Goal: Task Accomplishment & Management: Use online tool/utility

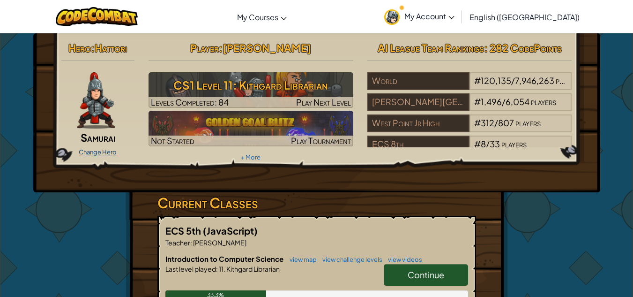
click at [91, 150] on link "Change Hero" at bounding box center [98, 152] width 38 height 8
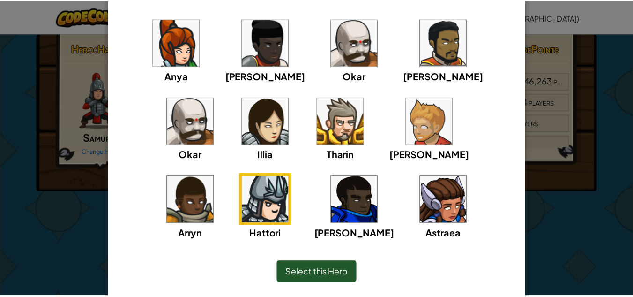
scroll to position [79, 0]
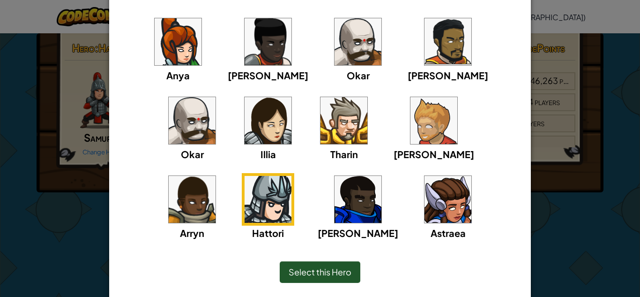
click at [549, 239] on div "× Select Your Hero You can always change your hero by going to your Courses pag…" at bounding box center [320, 148] width 640 height 297
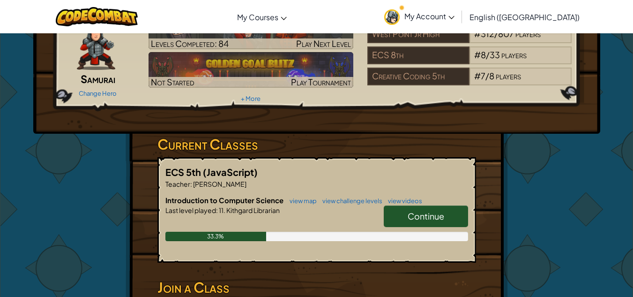
scroll to position [59, 0]
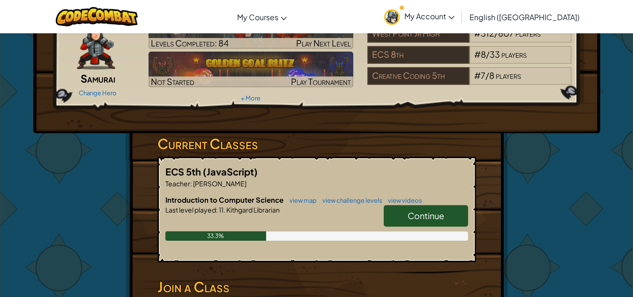
click at [432, 212] on span "Continue" at bounding box center [426, 215] width 37 height 11
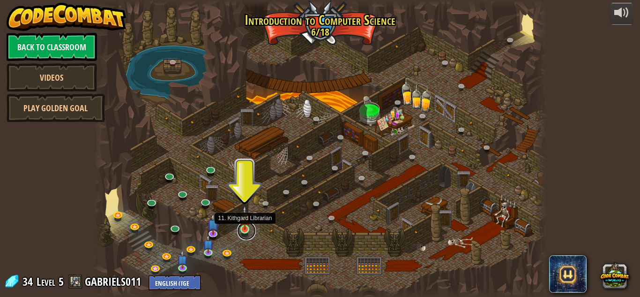
click at [248, 231] on link at bounding box center [246, 230] width 19 height 19
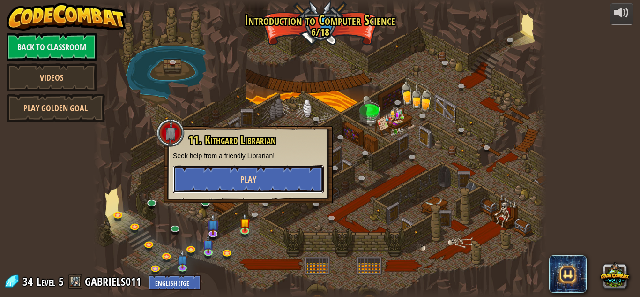
click at [277, 168] on button "Play" at bounding box center [248, 179] width 151 height 28
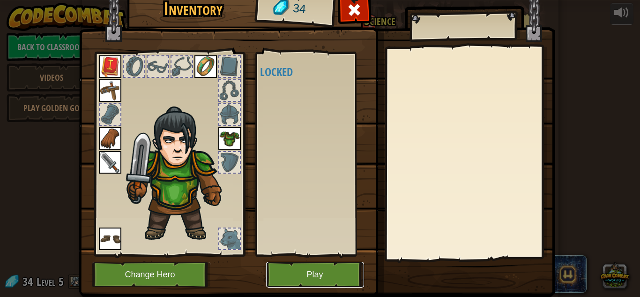
click at [324, 272] on button "Play" at bounding box center [315, 275] width 98 height 26
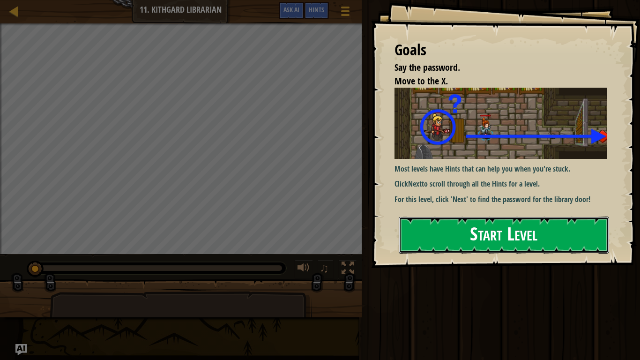
click at [446, 233] on button "Start Level" at bounding box center [504, 235] width 211 height 37
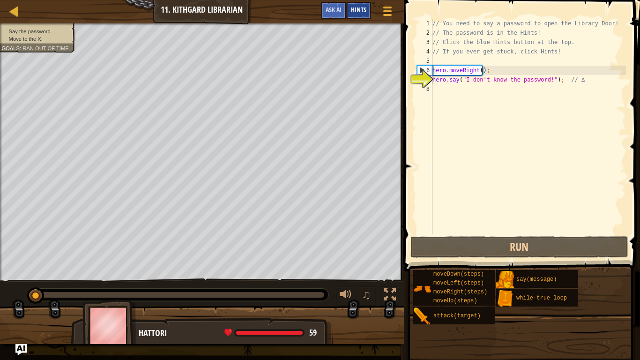
click at [355, 10] on span "Hints" at bounding box center [358, 9] width 15 height 9
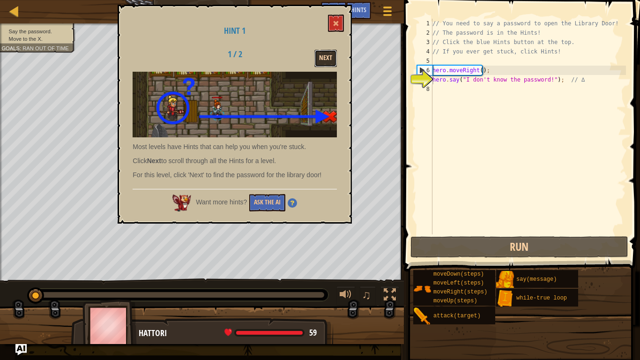
click at [324, 53] on button "Next" at bounding box center [326, 58] width 23 height 17
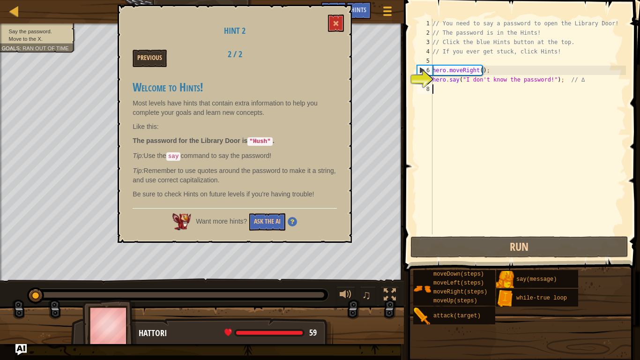
click at [542, 84] on div "// You need to say a password to open the Library Door! // The password is in t…" at bounding box center [529, 136] width 196 height 234
click at [542, 83] on div "// You need to say a password to open the Library Door! // The password is in t…" at bounding box center [529, 136] width 196 height 234
click at [543, 82] on div "// You need to say a password to open the Library Door! // The password is in t…" at bounding box center [529, 136] width 196 height 234
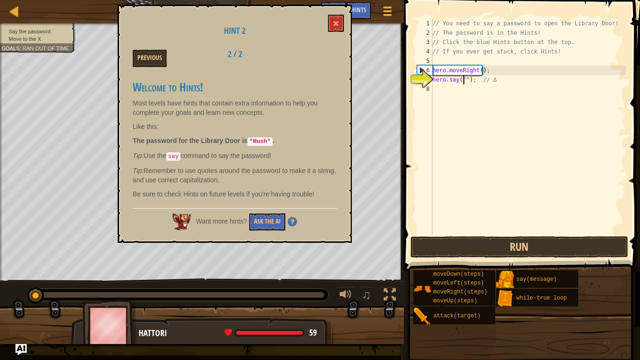
scroll to position [4, 4]
type textarea "hero.say("Hush"); // ∆"
click at [522, 223] on div "// You need to say a password to open the Library Door! // The password is in t…" at bounding box center [529, 136] width 196 height 234
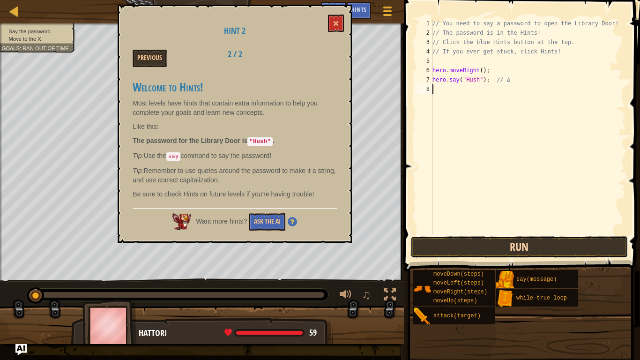
click at [504, 245] on button "Run" at bounding box center [520, 247] width 218 height 22
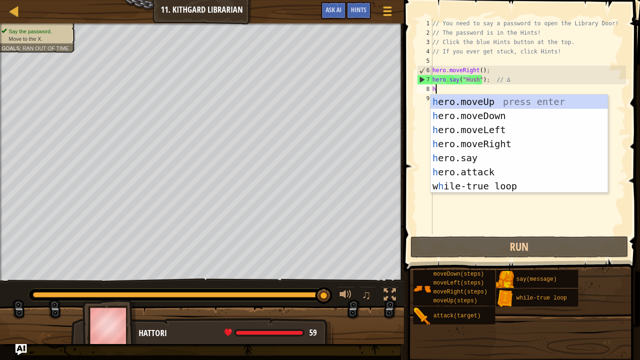
type textarea "her"
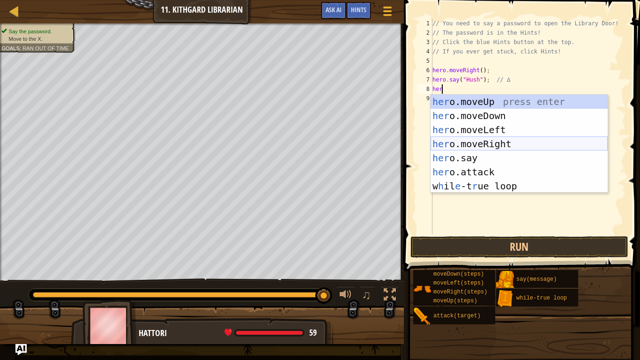
click at [513, 145] on div "her o.moveUp press enter her o.moveDown press enter her o.moveLeft press enter …" at bounding box center [519, 158] width 177 height 127
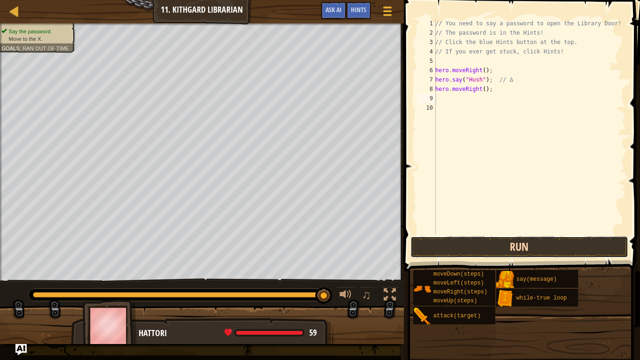
click at [479, 240] on button "Run" at bounding box center [520, 247] width 218 height 22
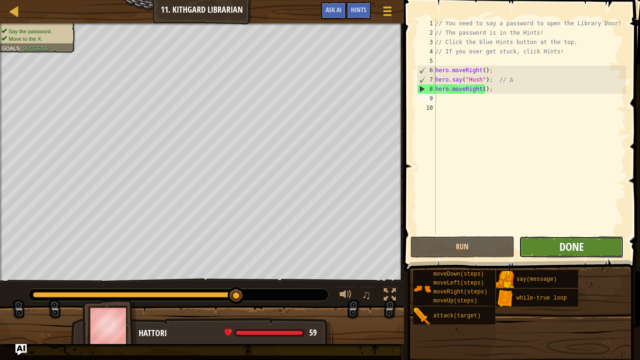
click at [579, 244] on span "Done" at bounding box center [572, 246] width 24 height 15
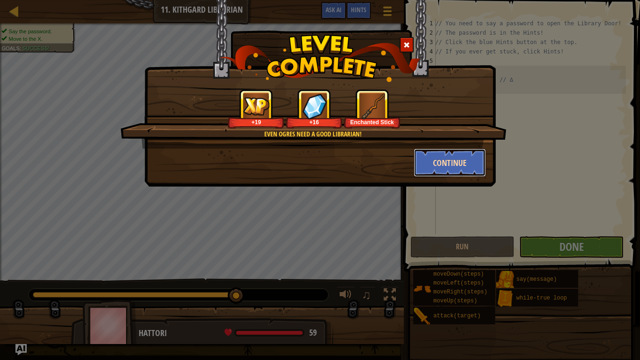
click at [447, 171] on button "Continue" at bounding box center [450, 163] width 73 height 28
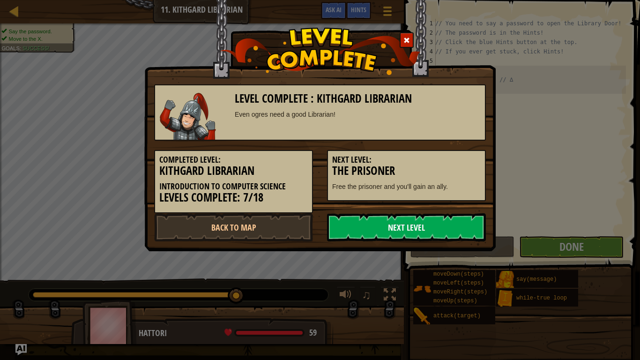
click at [362, 227] on link "Next Level" at bounding box center [406, 227] width 159 height 28
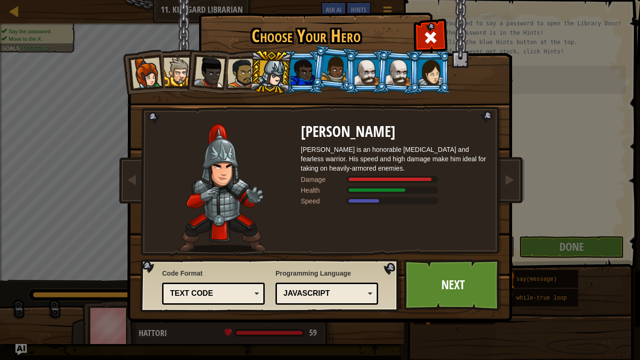
click at [242, 293] on div "Text code" at bounding box center [210, 293] width 81 height 11
click at [288, 276] on div "Code Format Text code Blocks and code Blocks Blocks (Icons) Text code Blocks - …" at bounding box center [270, 286] width 254 height 48
click at [297, 68] on div at bounding box center [303, 72] width 24 height 25
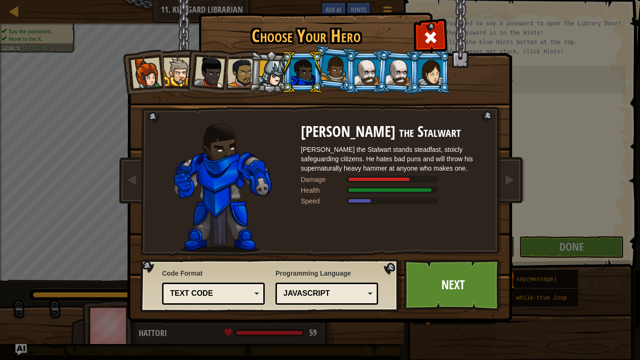
click at [335, 61] on div at bounding box center [335, 69] width 27 height 28
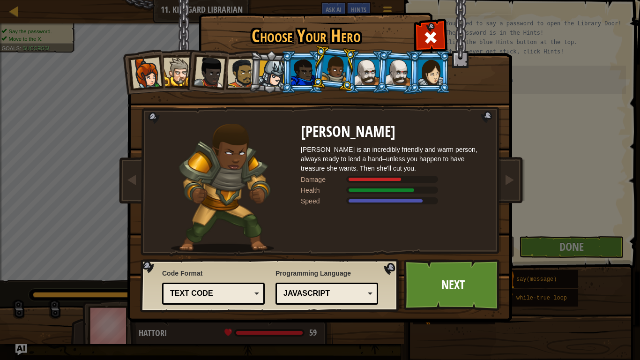
click at [366, 65] on div at bounding box center [367, 72] width 24 height 25
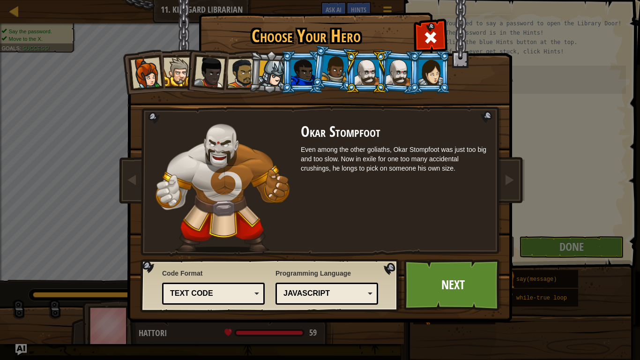
click at [383, 64] on li at bounding box center [366, 72] width 42 height 43
click at [396, 64] on div at bounding box center [399, 72] width 26 height 27
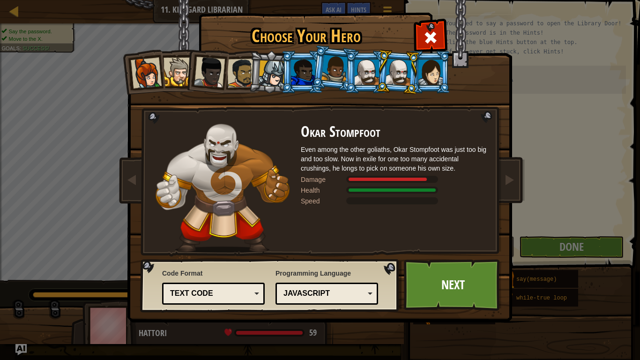
click at [372, 64] on div at bounding box center [367, 72] width 24 height 25
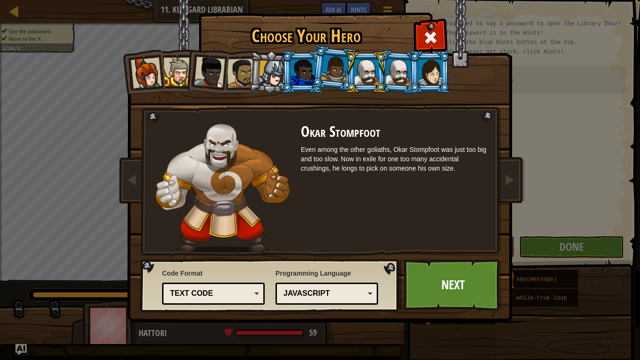
click at [396, 64] on div at bounding box center [399, 72] width 26 height 27
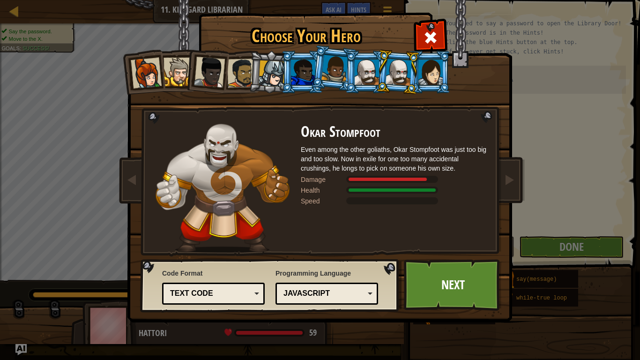
click at [434, 69] on div at bounding box center [431, 72] width 24 height 25
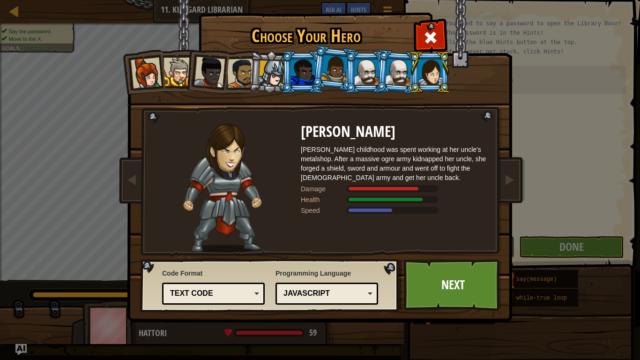
click at [135, 67] on div at bounding box center [146, 73] width 31 height 31
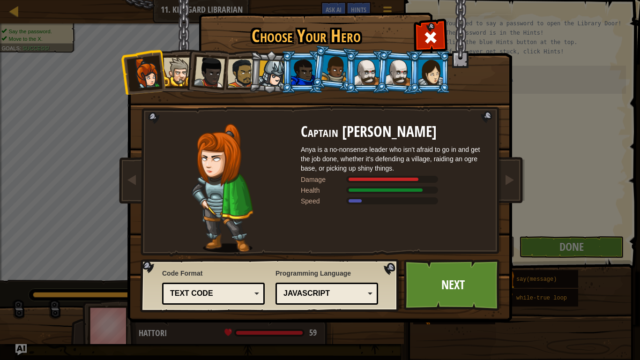
click at [179, 73] on div at bounding box center [178, 72] width 29 height 29
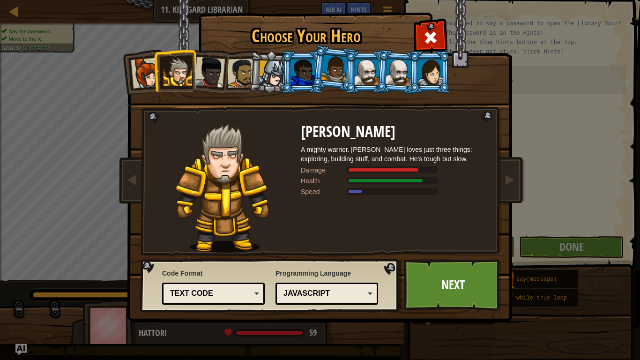
click at [221, 73] on div at bounding box center [209, 72] width 31 height 31
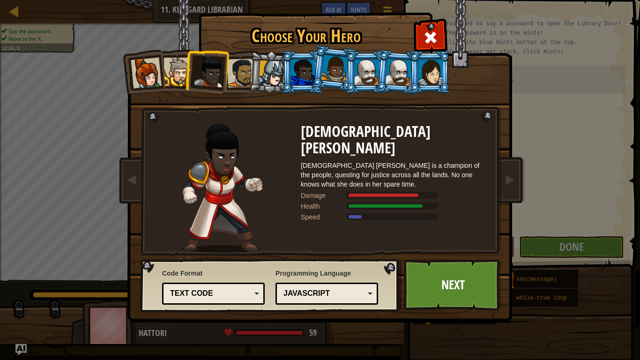
click at [244, 73] on div at bounding box center [241, 73] width 29 height 29
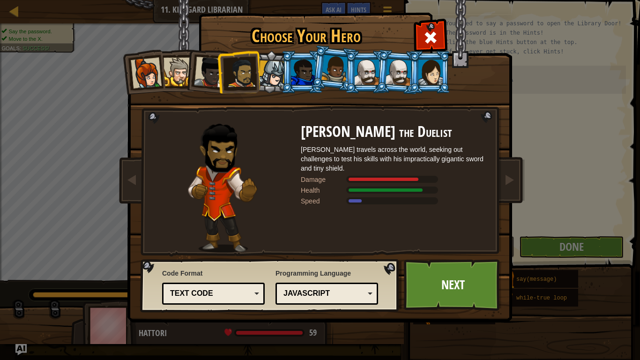
click at [271, 71] on div at bounding box center [272, 73] width 27 height 27
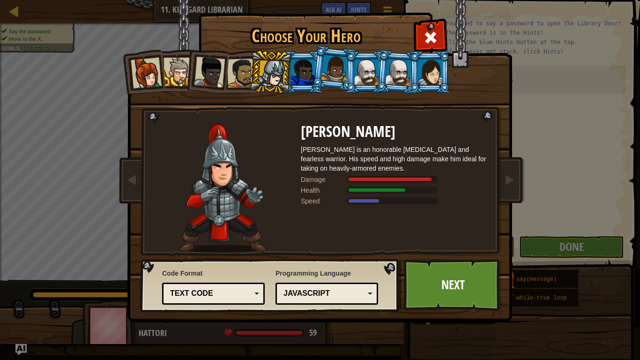
click at [300, 72] on div at bounding box center [303, 72] width 24 height 25
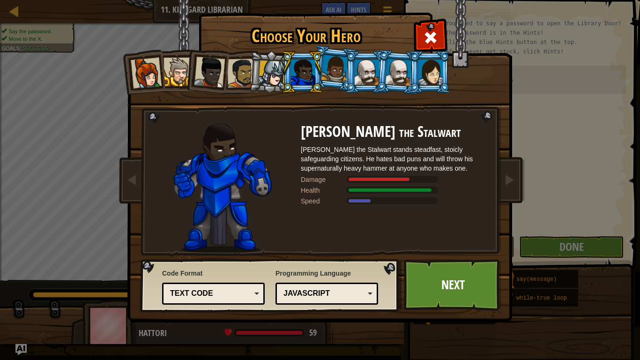
click at [268, 73] on div at bounding box center [272, 73] width 27 height 27
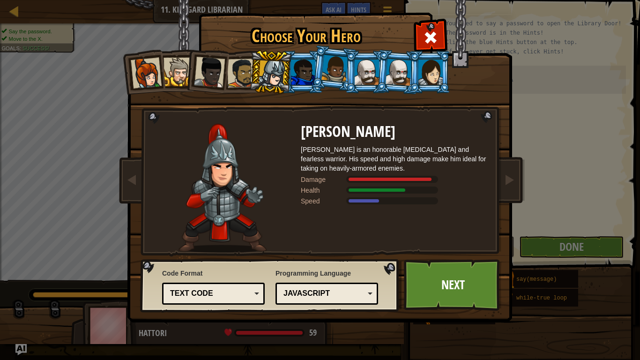
click at [222, 296] on div "Text code" at bounding box center [210, 293] width 81 height 11
click at [262, 270] on div "Code Format Text code Blocks and code Blocks Blocks (Icons) Text code Blocks - …" at bounding box center [213, 286] width 103 height 41
click at [304, 72] on div at bounding box center [303, 72] width 24 height 25
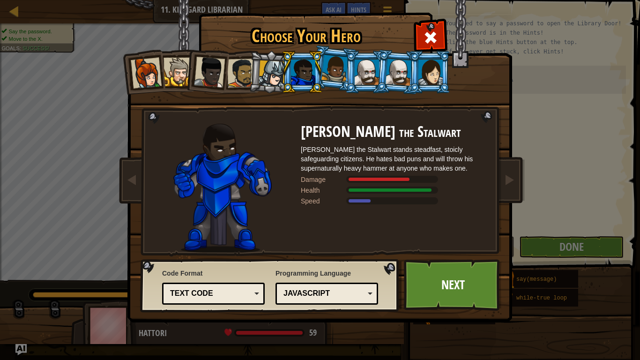
click at [331, 72] on div at bounding box center [335, 69] width 27 height 28
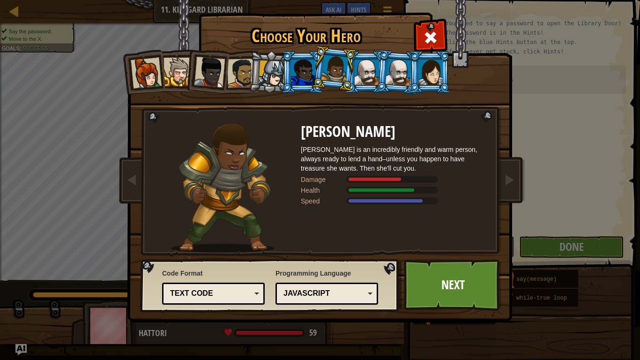
click at [368, 67] on div at bounding box center [367, 72] width 24 height 25
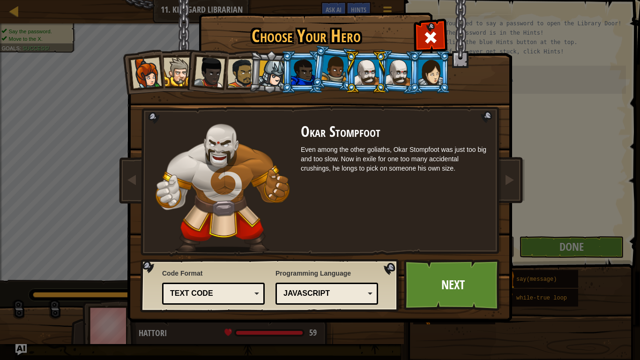
click at [267, 75] on div at bounding box center [272, 73] width 27 height 27
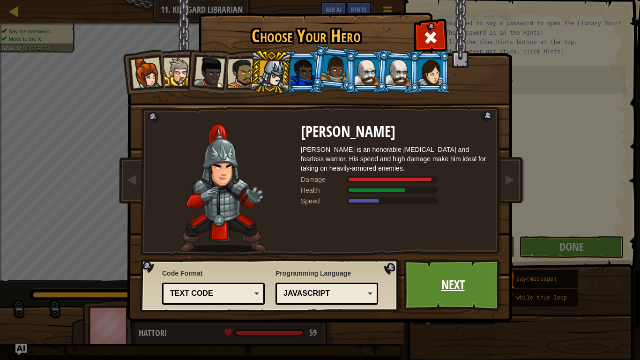
click at [436, 273] on link "Next" at bounding box center [453, 285] width 98 height 52
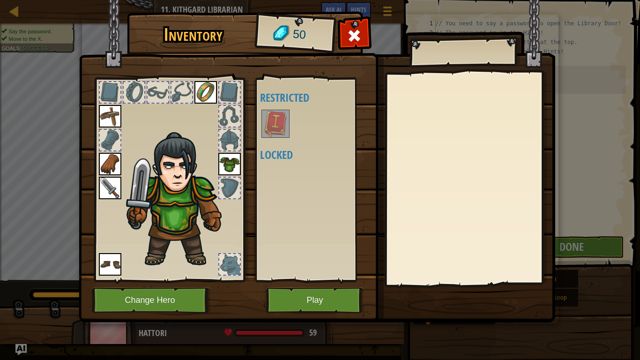
click at [270, 135] on img at bounding box center [276, 124] width 26 height 26
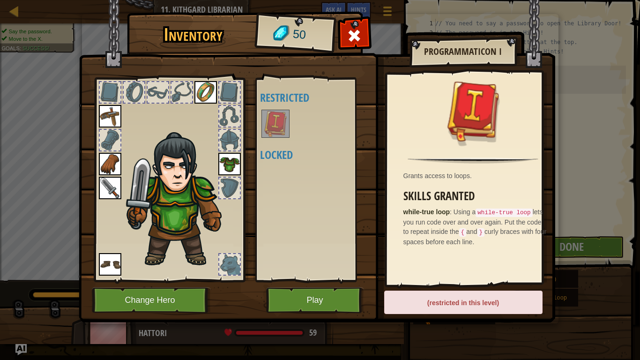
click at [291, 257] on div "Available Equip Equip Equip Equip Equip Equip (double-click to equip) Restricte…" at bounding box center [319, 180] width 118 height 196
click at [234, 118] on div at bounding box center [229, 116] width 21 height 21
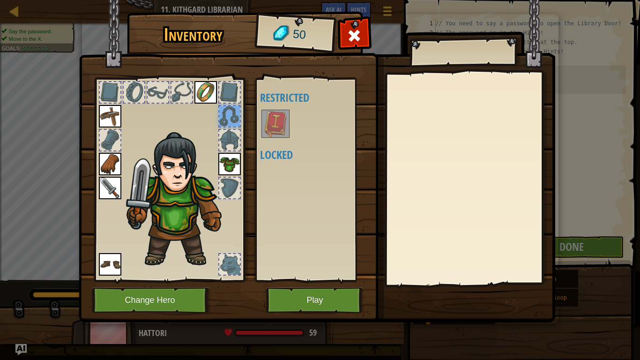
click at [172, 91] on div at bounding box center [182, 92] width 21 height 21
click at [109, 93] on div at bounding box center [110, 92] width 21 height 21
click at [223, 267] on div at bounding box center [229, 264] width 21 height 21
click at [358, 38] on span at bounding box center [354, 35] width 15 height 15
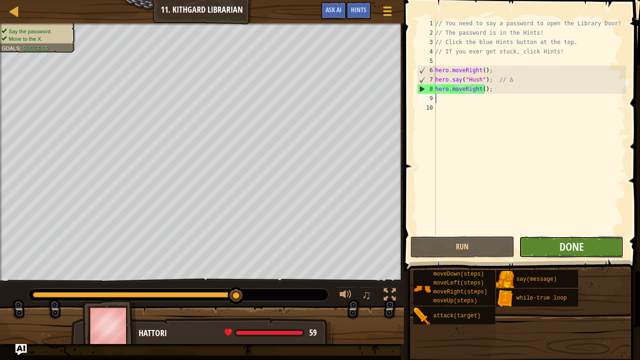
click at [573, 257] on button "Done" at bounding box center [571, 247] width 105 height 22
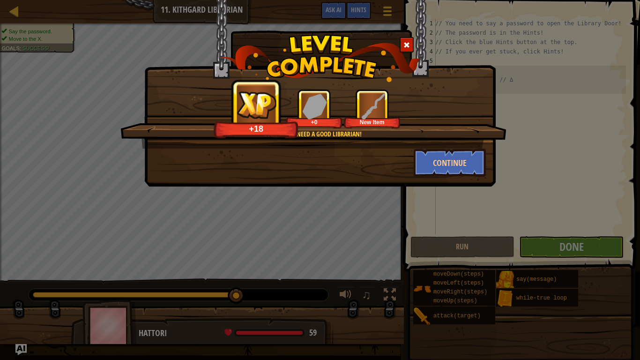
click at [366, 105] on img at bounding box center [373, 106] width 26 height 26
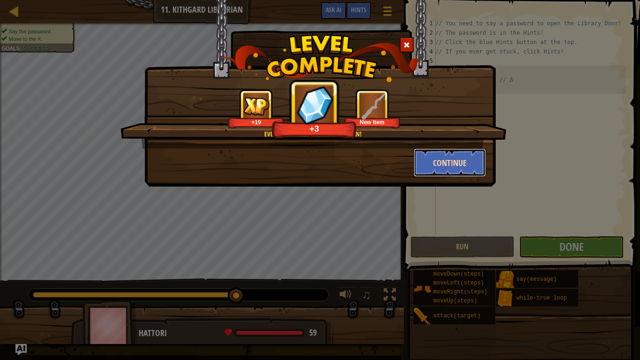
click at [447, 162] on button "Continue" at bounding box center [450, 163] width 73 height 28
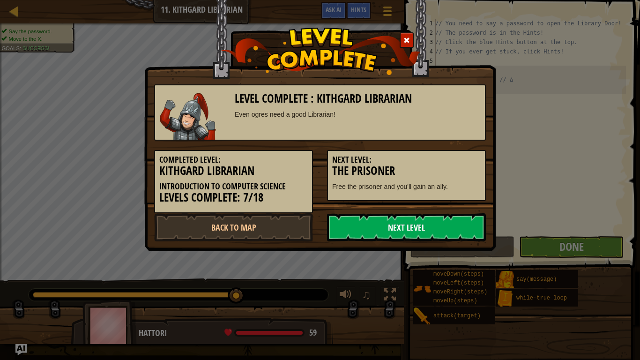
click at [385, 225] on link "Next Level" at bounding box center [406, 227] width 159 height 28
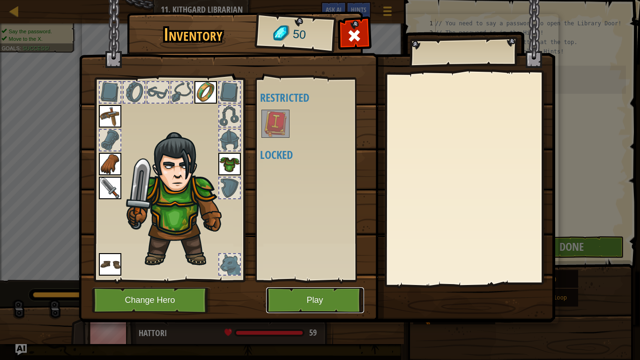
click at [329, 296] on button "Play" at bounding box center [315, 300] width 98 height 26
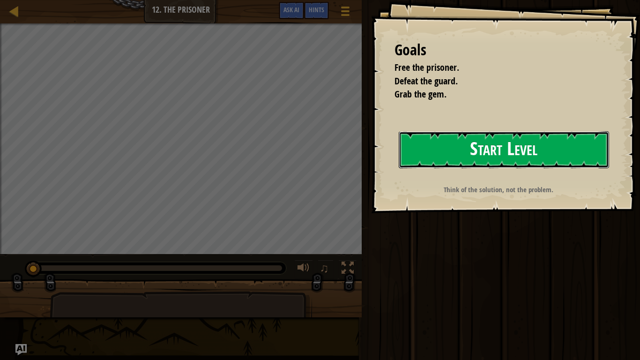
click at [421, 150] on button "Start Level" at bounding box center [504, 149] width 211 height 37
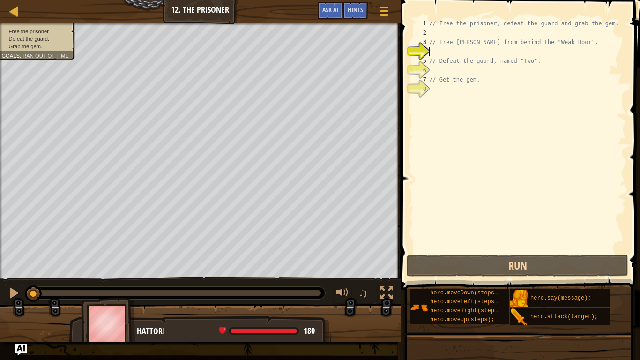
click at [447, 54] on div "// Free the prisoner, defeat the guard and grab the gem. // Free [PERSON_NAME] …" at bounding box center [527, 145] width 199 height 253
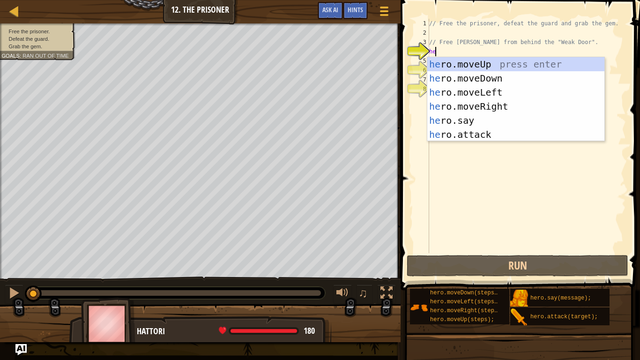
type textarea "hero"
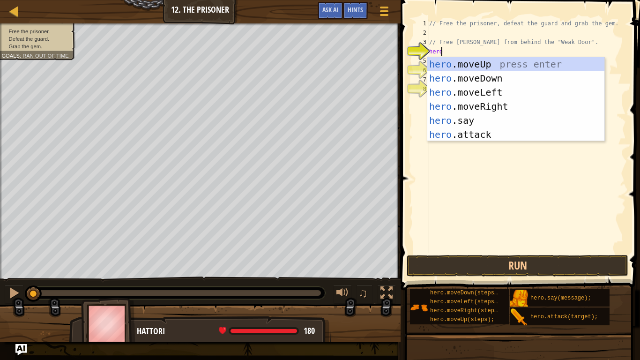
scroll to position [4, 0]
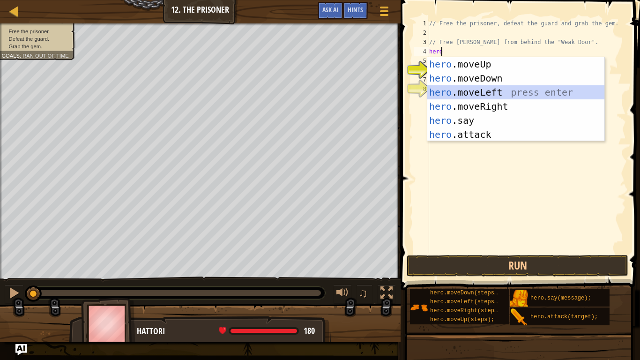
click at [486, 90] on div "hero .moveUp press enter hero .moveDown press enter hero .moveLeft press enter …" at bounding box center [516, 113] width 177 height 113
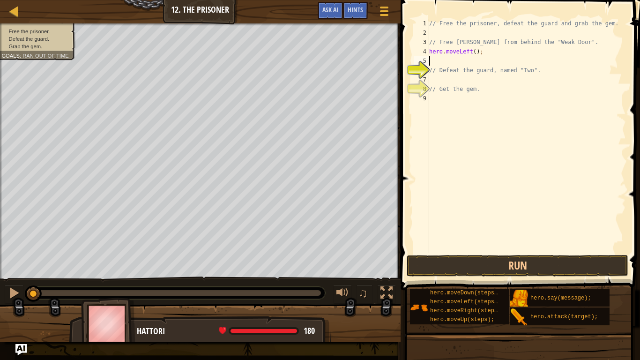
scroll to position [4, 0]
click at [521, 260] on button "Run" at bounding box center [518, 266] width 222 height 22
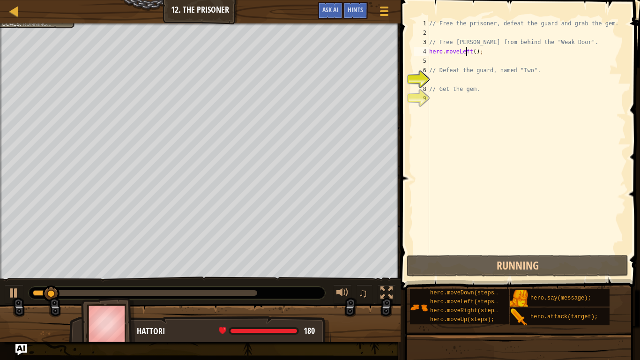
click at [468, 53] on div "// Free the prisoner, defeat the guard and grab the gem. // Free [PERSON_NAME] …" at bounding box center [527, 145] width 199 height 253
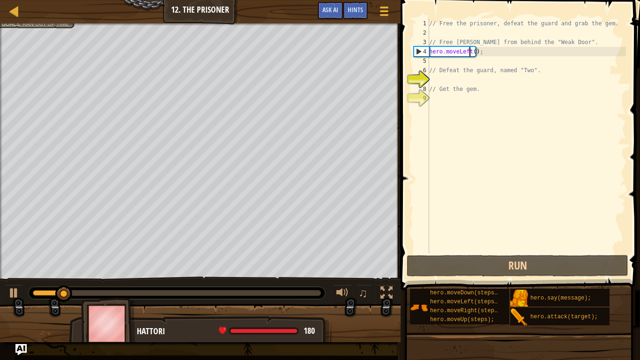
click at [468, 52] on div "// Free the prisoner, defeat the guard and grab the gem. // Free [PERSON_NAME] …" at bounding box center [527, 145] width 199 height 253
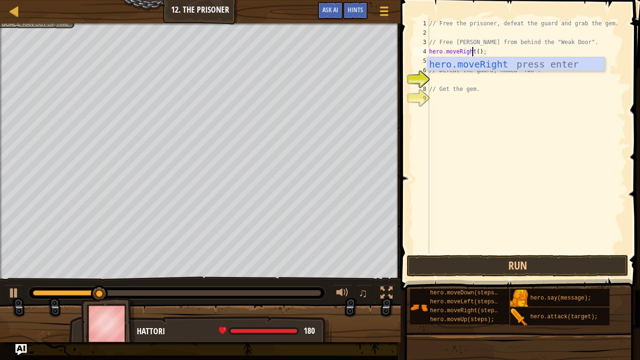
scroll to position [4, 3]
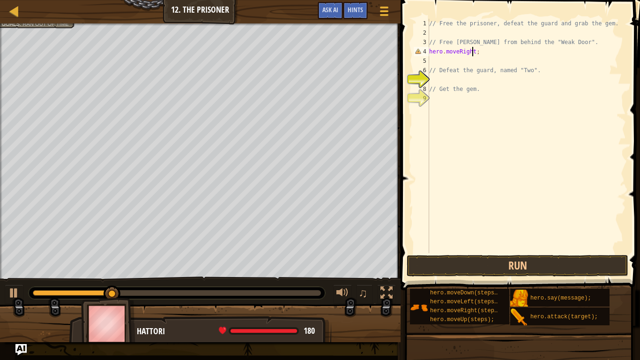
click at [483, 53] on div "// Free the prisoner, defeat the guard and grab the gem. // Free [PERSON_NAME] …" at bounding box center [527, 145] width 199 height 253
type textarea "hero.moveRight();"
click at [523, 166] on div "// Free the prisoner, defeat the guard and grab the gem. // Free [PERSON_NAME] …" at bounding box center [527, 145] width 199 height 253
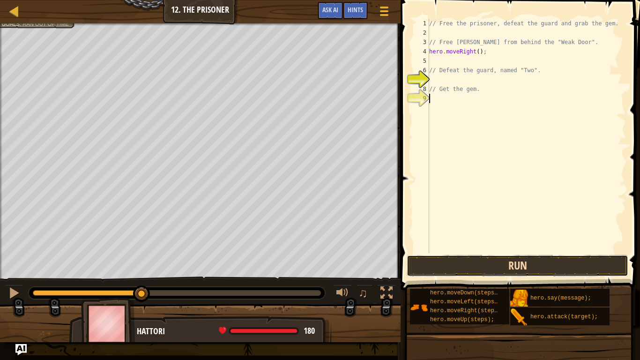
click at [516, 271] on button "Run" at bounding box center [518, 266] width 222 height 22
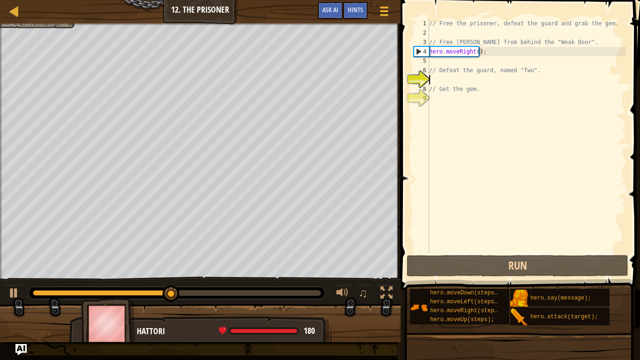
click at [450, 77] on div "// Free the prisoner, defeat the guard and grab the gem. // Free [PERSON_NAME] …" at bounding box center [527, 145] width 199 height 253
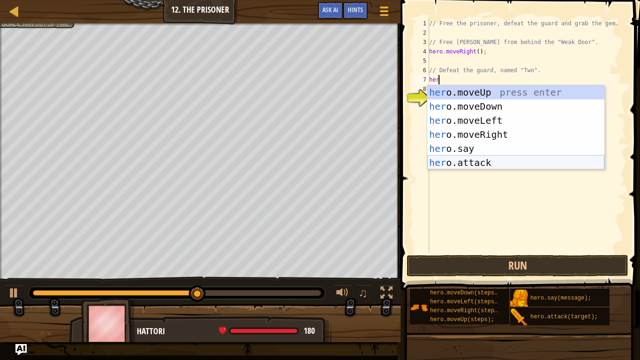
click at [476, 165] on div "her o.moveUp press enter her o.moveDown press enter her o.moveLeft press enter …" at bounding box center [516, 141] width 177 height 113
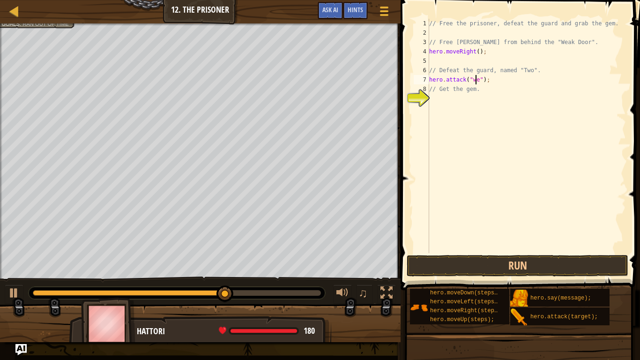
scroll to position [4, 4]
click at [489, 86] on div "// Free the prisoner, defeat the guard and grab the gem. // Free [PERSON_NAME] …" at bounding box center [527, 145] width 199 height 253
click at [484, 79] on div "// Free the prisoner, defeat the guard and grab the gem. // Free [PERSON_NAME] …" at bounding box center [527, 145] width 199 height 253
type textarea "h"
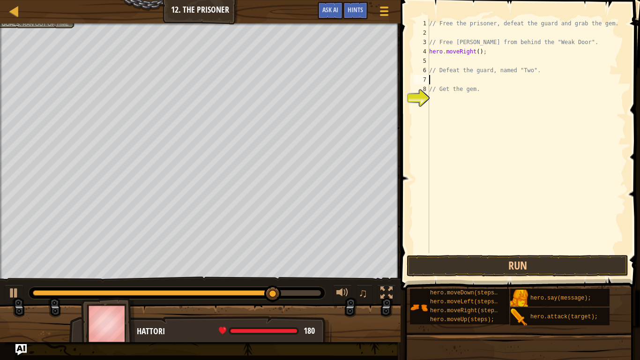
scroll to position [4, 0]
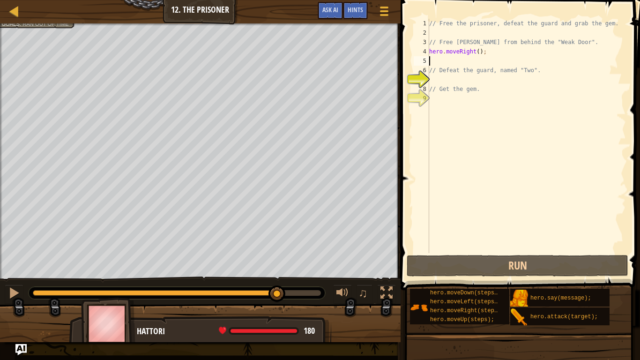
click at [435, 64] on div "// Free the prisoner, defeat the guard and grab the gem. // Free [PERSON_NAME] …" at bounding box center [527, 145] width 199 height 253
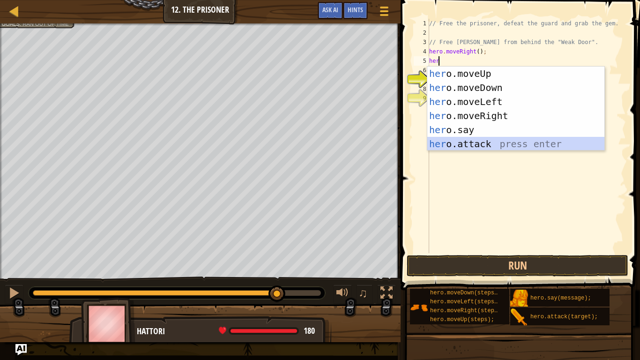
click at [487, 143] on div "her o.moveUp press enter her o.moveDown press enter her o.moveLeft press enter …" at bounding box center [516, 123] width 177 height 113
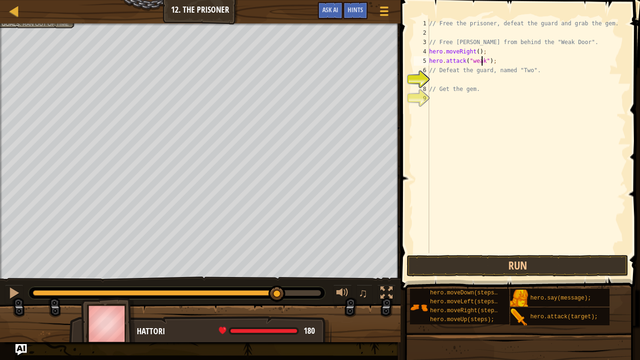
scroll to position [4, 4]
type textarea "hero.attack("weakDorr");"
click at [474, 134] on div "// Free the prisoner, defeat the guard and grab the gem. // Free [PERSON_NAME] …" at bounding box center [527, 145] width 199 height 253
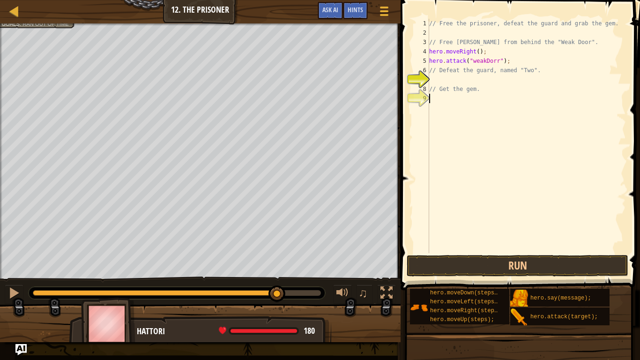
click at [488, 62] on div "// Free the prisoner, defeat the guard and grab the gem. // Free [PERSON_NAME] …" at bounding box center [527, 145] width 199 height 253
click at [491, 63] on div "// Free the prisoner, defeat the guard and grab the gem. // Free [PERSON_NAME] …" at bounding box center [527, 145] width 199 height 253
click at [523, 272] on button "Run" at bounding box center [518, 266] width 222 height 22
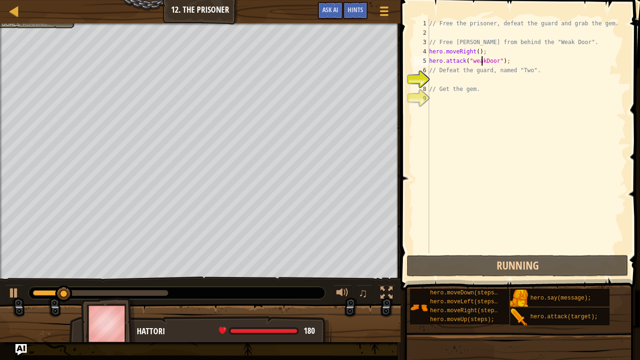
click at [481, 61] on div "// Free the prisoner, defeat the guard and grab the gem. // Free [PERSON_NAME] …" at bounding box center [527, 145] width 199 height 253
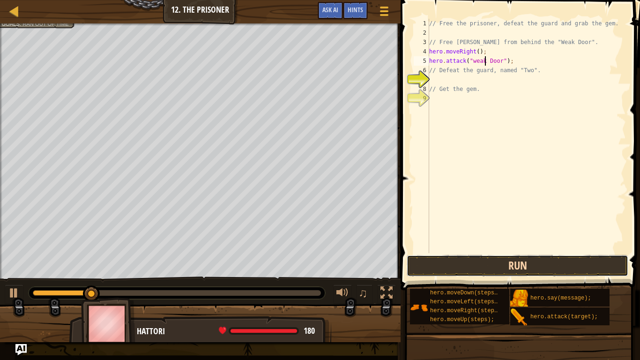
click at [508, 265] on button "Run" at bounding box center [518, 266] width 222 height 22
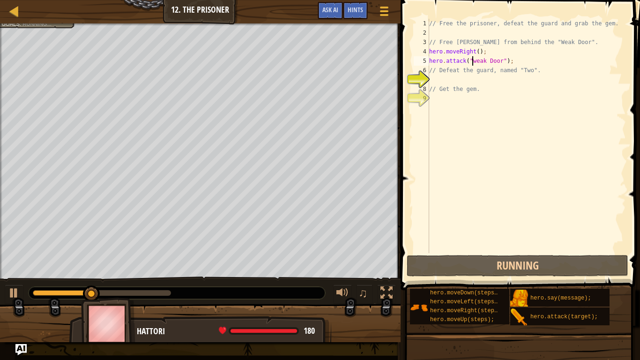
click at [473, 63] on div "// Free the prisoner, defeat the guard and grab the gem. // Free [PERSON_NAME] …" at bounding box center [527, 145] width 199 height 253
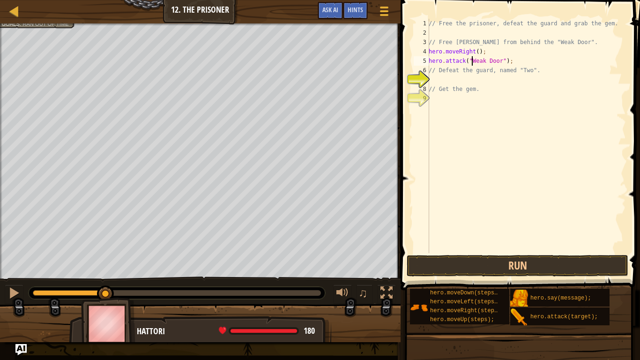
scroll to position [4, 3]
type textarea "hero.attack("Weak Door");"
click at [548, 262] on button "Run" at bounding box center [518, 266] width 222 height 22
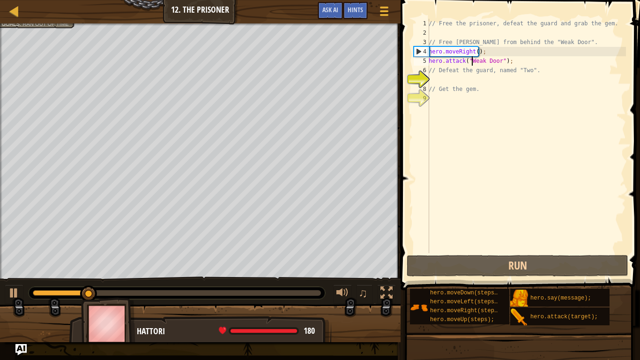
click at [477, 81] on div "// Free the prisoner, defeat the guard and grab the gem. // Free [PERSON_NAME] …" at bounding box center [526, 145] width 199 height 253
click at [437, 81] on div "// Free the prisoner, defeat the guard and grab the gem. // Free [PERSON_NAME] …" at bounding box center [526, 145] width 199 height 253
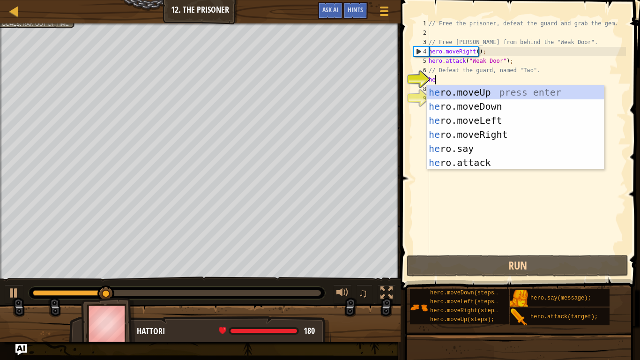
type textarea "hero"
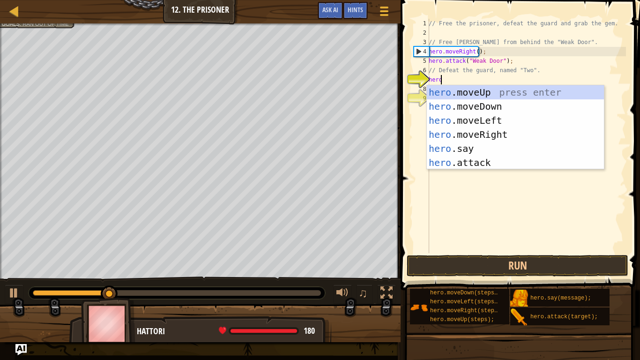
scroll to position [4, 0]
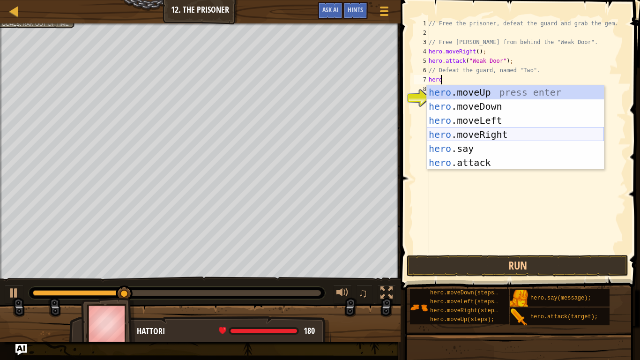
click at [495, 135] on div "hero .moveUp press enter hero .moveDown press enter hero .moveLeft press enter …" at bounding box center [515, 141] width 177 height 113
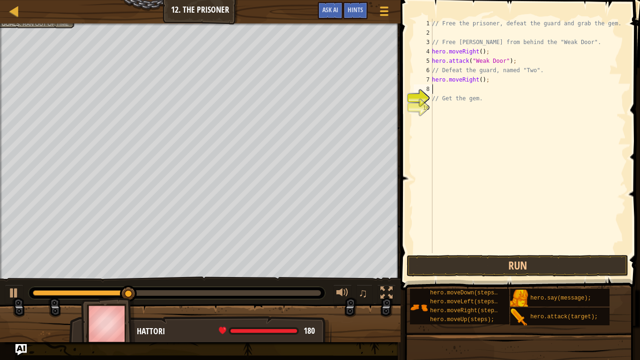
scroll to position [4, 0]
click at [478, 82] on div "// Free the prisoner, defeat the guard and grab the gem. // Free [PERSON_NAME] …" at bounding box center [528, 145] width 196 height 253
type textarea "hero.moveRight(3);"
click at [459, 201] on div "// Free the prisoner, defeat the guard and grab the gem. // Free [PERSON_NAME] …" at bounding box center [528, 145] width 196 height 253
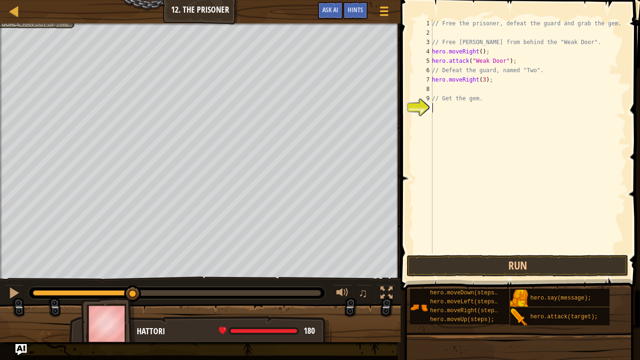
scroll to position [4, 0]
click at [527, 268] on button "Run" at bounding box center [518, 266] width 222 height 22
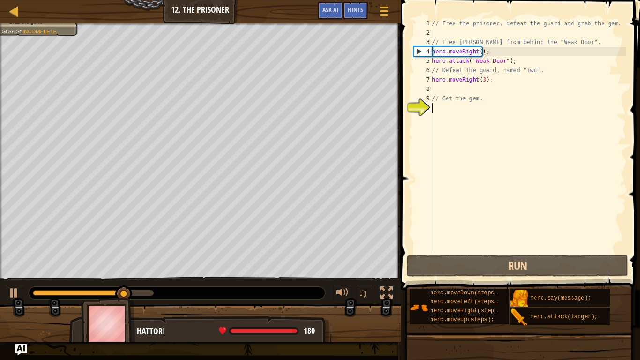
click at [449, 91] on div "// Free the prisoner, defeat the guard and grab the gem. // Free [PERSON_NAME] …" at bounding box center [528, 145] width 196 height 253
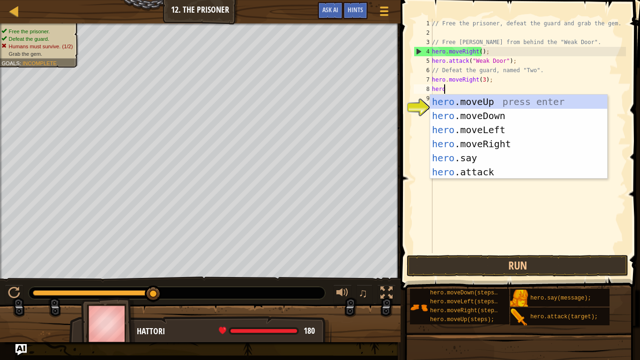
scroll to position [4, 0]
click at [460, 169] on div "hero .moveUp press enter hero .moveDown press enter hero .moveLeft press enter …" at bounding box center [518, 151] width 177 height 113
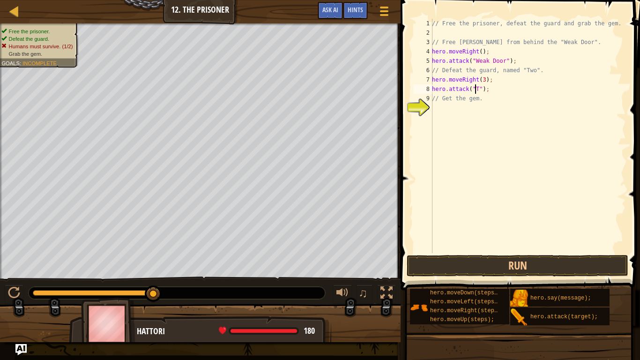
scroll to position [4, 4]
type textarea "hero.attack("Two");"
click at [497, 274] on button "Run" at bounding box center [518, 266] width 222 height 22
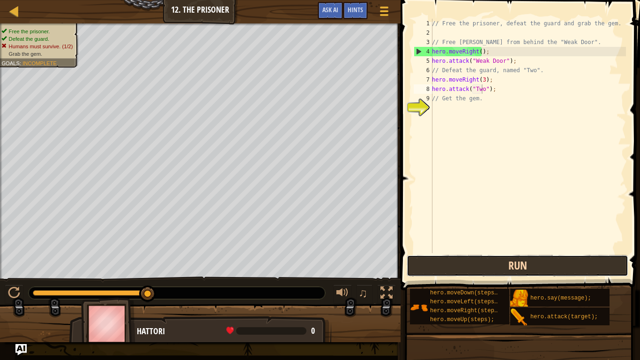
click at [534, 263] on button "Run" at bounding box center [518, 266] width 222 height 22
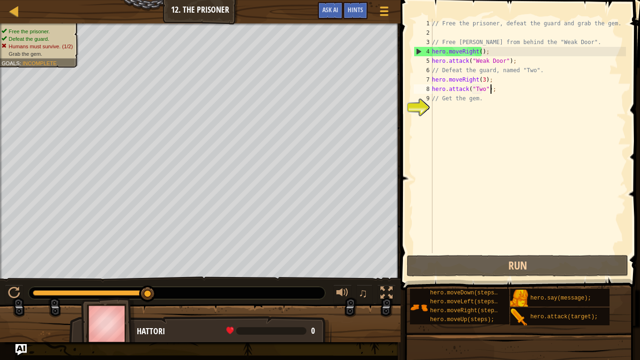
click at [491, 90] on div "// Free the prisoner, defeat the guard and grab the gem. // Free [PERSON_NAME] …" at bounding box center [528, 145] width 196 height 253
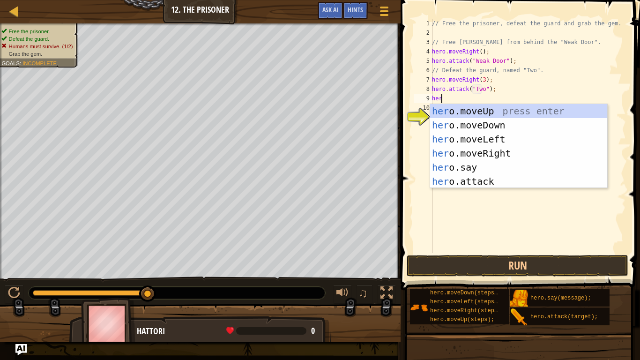
scroll to position [4, 0]
click at [476, 178] on div "hero .moveUp press enter hero .moveDown press enter hero .moveLeft press enter …" at bounding box center [518, 160] width 177 height 113
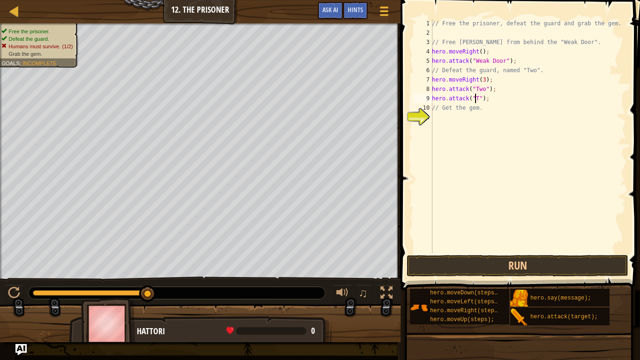
scroll to position [4, 4]
type textarea "hero.attack("Two");"
click at [506, 265] on button "Run" at bounding box center [518, 266] width 222 height 22
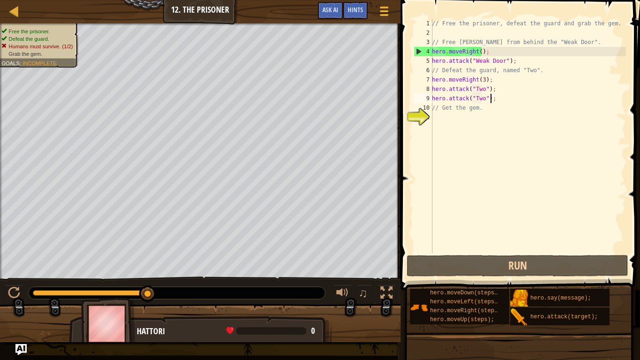
click at [492, 102] on div "// Free the prisoner, defeat the guard and grab the gem. // Free [PERSON_NAME] …" at bounding box center [528, 145] width 196 height 253
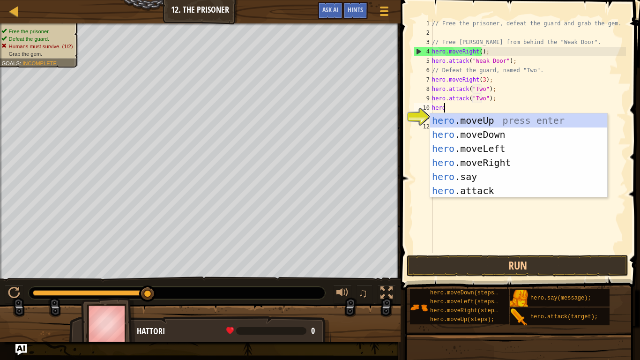
scroll to position [4, 0]
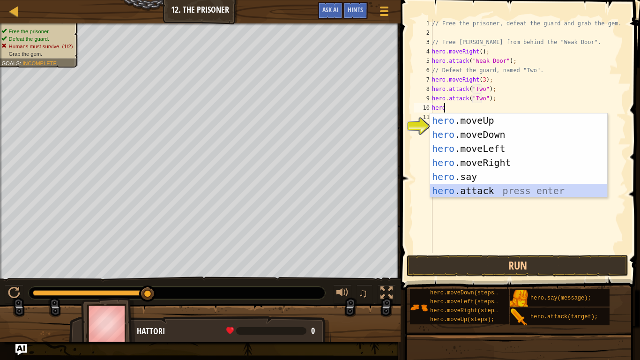
click at [484, 190] on div "hero .moveUp press enter hero .moveDown press enter hero .moveLeft press enter …" at bounding box center [518, 169] width 177 height 113
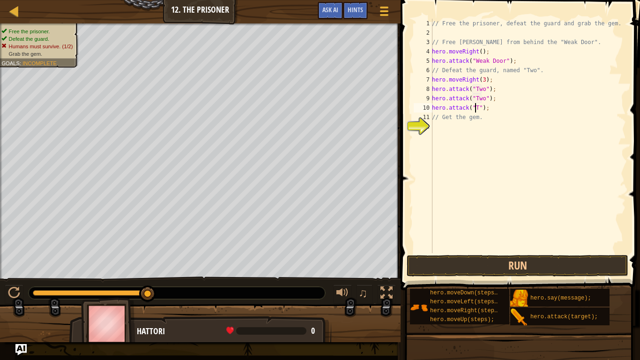
scroll to position [4, 4]
type textarea "hero.attack("Two");"
click at [495, 271] on button "Run" at bounding box center [518, 266] width 222 height 22
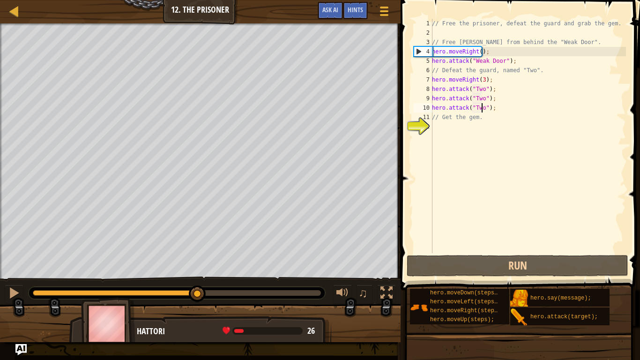
drag, startPoint x: 68, startPoint y: 292, endPoint x: 113, endPoint y: 299, distance: 45.6
click at [113, 296] on div "Free the prisoner. Defeat the guard. Grab the gem. Goals : Ran out of time ♫ Ha…" at bounding box center [320, 182] width 640 height 319
click at [456, 136] on div "// Free the prisoner, defeat the guard and grab the gem. // Free [PERSON_NAME] …" at bounding box center [528, 145] width 196 height 253
click at [456, 0] on body "Map Introduction to Computer Science 12. The Prisoner Game Menu Done Hints Ask …" at bounding box center [320, 0] width 640 height 0
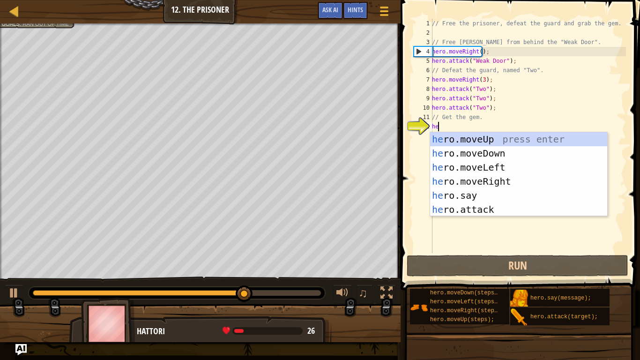
type textarea "her"
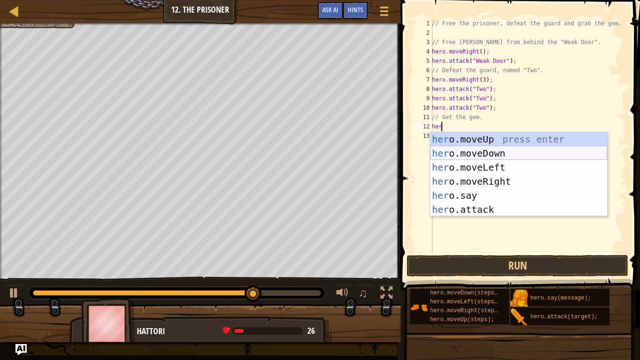
click at [492, 151] on div "her o.moveUp press enter her o.moveDown press enter her o.moveLeft press enter …" at bounding box center [518, 188] width 177 height 113
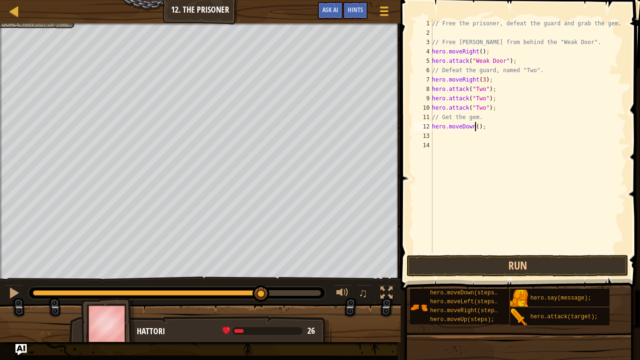
click at [476, 126] on div "// Free the prisoner, defeat the guard and grab the gem. // Free [PERSON_NAME] …" at bounding box center [528, 145] width 196 height 253
type textarea "hero.moveDown(2);"
click at [447, 137] on div "// Free the prisoner, defeat the guard and grab the gem. // Free [PERSON_NAME] …" at bounding box center [528, 145] width 196 height 253
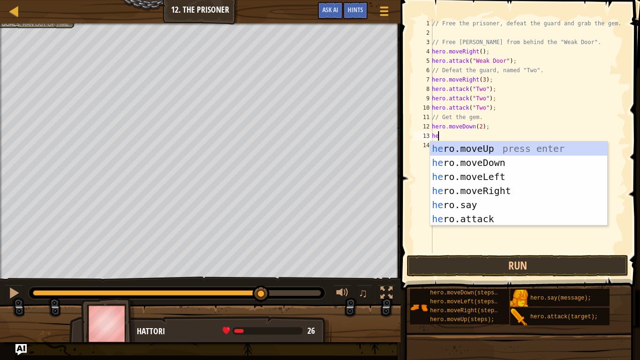
type textarea "hero"
click at [481, 188] on div "hero .moveUp press enter hero .moveDown press enter hero .moveLeft press enter …" at bounding box center [518, 198] width 177 height 113
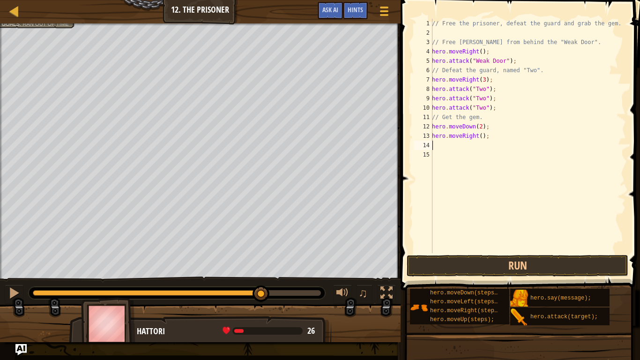
scroll to position [4, 0]
click at [478, 137] on div "// Free the prisoner, defeat the guard and grab the gem. // Free [PERSON_NAME] …" at bounding box center [528, 145] width 196 height 253
type textarea "hero.moveRight(1);"
click at [503, 270] on button "Run" at bounding box center [518, 266] width 222 height 22
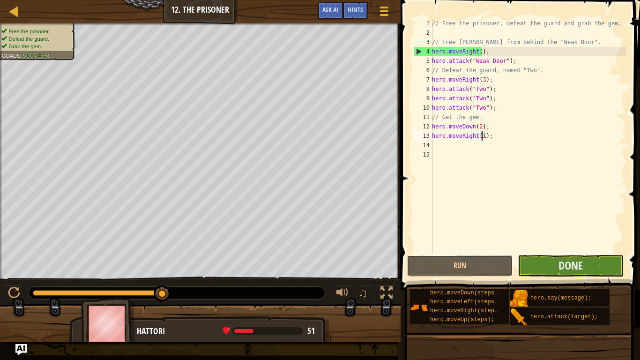
drag, startPoint x: 504, startPoint y: 270, endPoint x: 543, endPoint y: 266, distance: 40.1
click at [504, 270] on button "Run" at bounding box center [460, 266] width 106 height 22
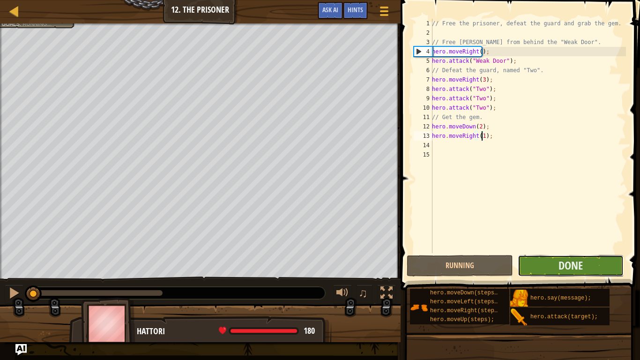
click at [546, 268] on button "Done" at bounding box center [571, 266] width 106 height 22
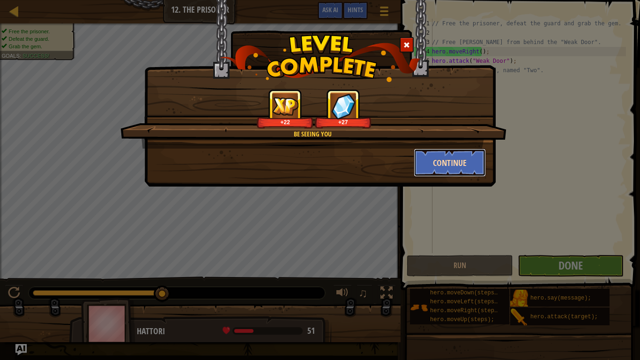
click at [447, 162] on button "Continue" at bounding box center [450, 163] width 73 height 28
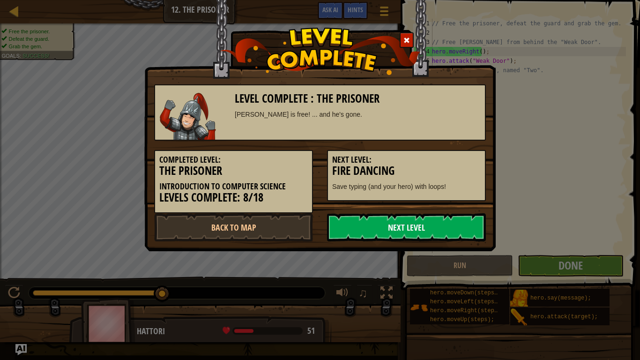
click at [382, 220] on link "Next Level" at bounding box center [406, 227] width 159 height 28
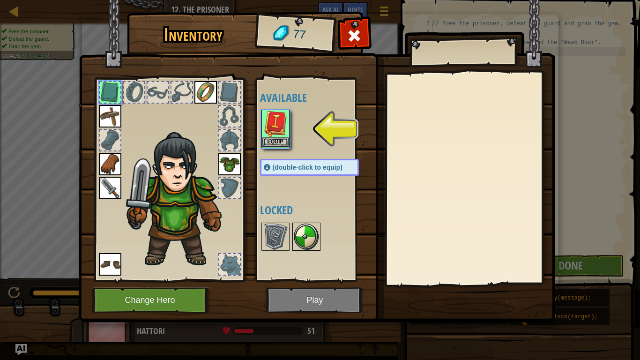
click at [312, 238] on img at bounding box center [306, 237] width 26 height 26
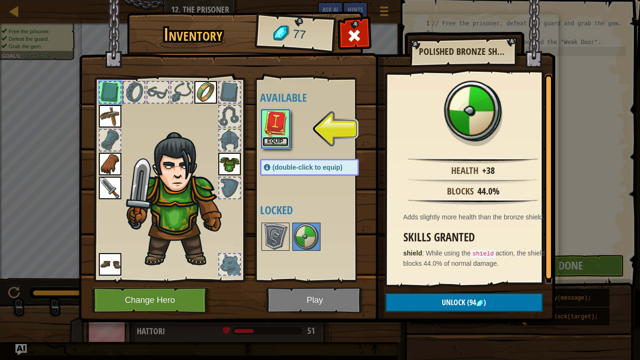
click at [274, 139] on button "Equip" at bounding box center [276, 142] width 26 height 10
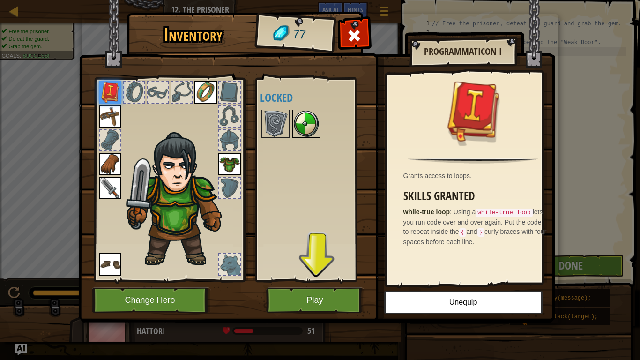
click at [303, 130] on img at bounding box center [306, 124] width 26 height 26
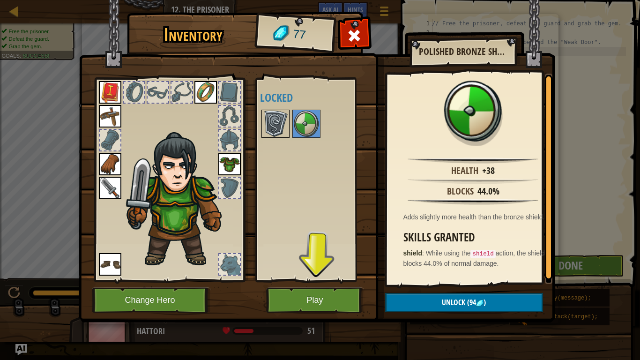
click at [275, 125] on img at bounding box center [276, 124] width 26 height 26
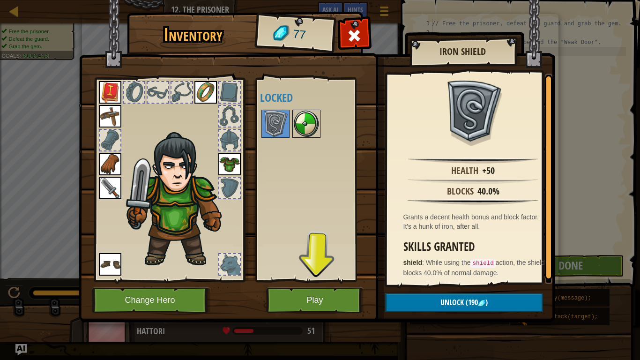
click at [301, 120] on img at bounding box center [306, 124] width 26 height 26
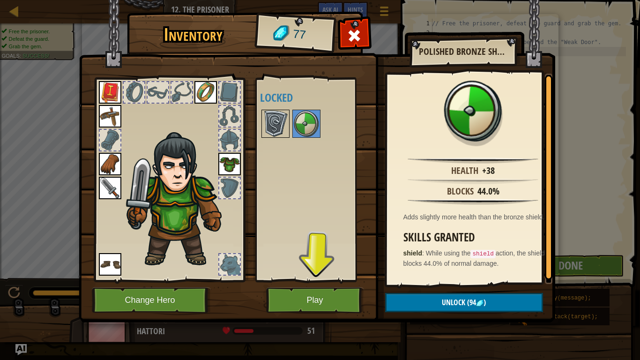
click at [269, 119] on img at bounding box center [276, 124] width 26 height 26
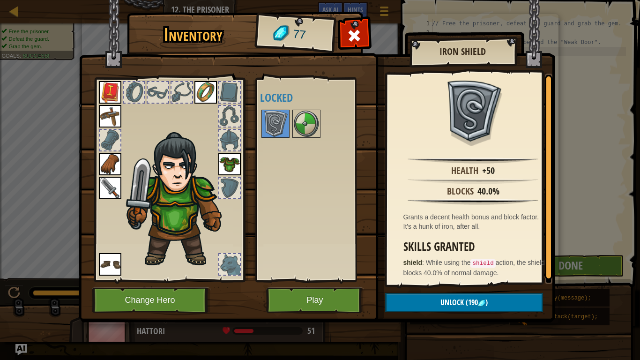
scroll to position [2, 0]
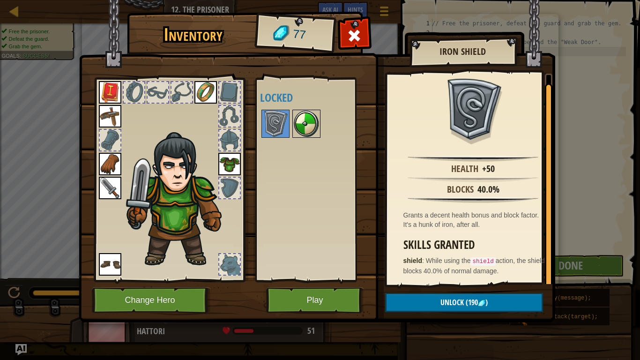
click at [311, 129] on img at bounding box center [306, 124] width 26 height 26
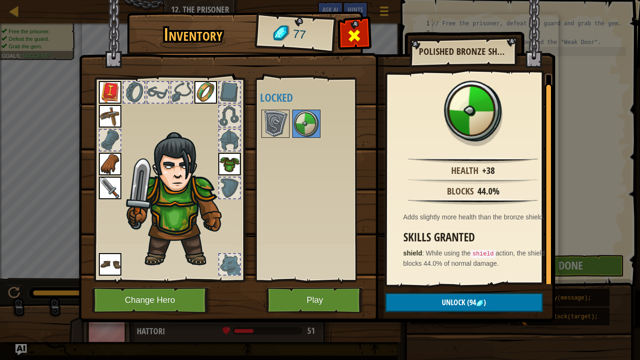
click at [346, 30] on div at bounding box center [355, 38] width 30 height 30
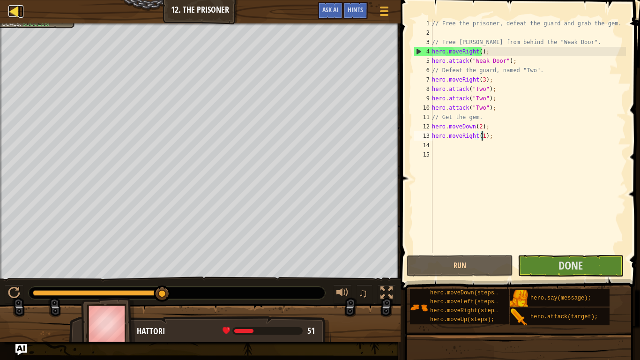
click at [11, 12] on div at bounding box center [14, 11] width 12 height 12
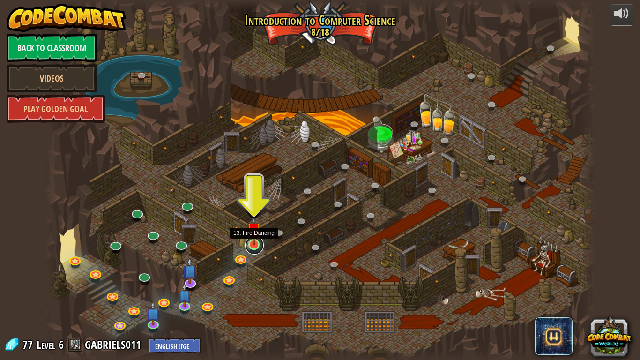
click at [256, 248] on link at bounding box center [254, 245] width 19 height 19
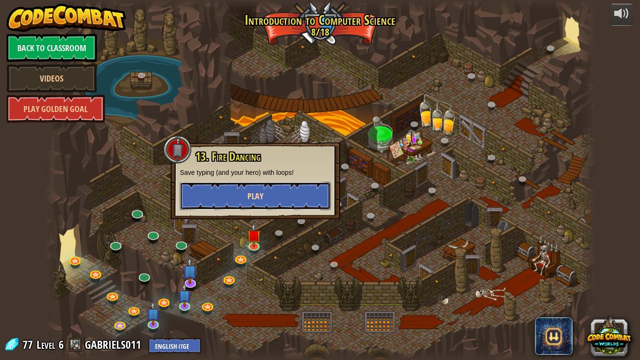
click at [283, 196] on button "Play" at bounding box center [255, 196] width 151 height 28
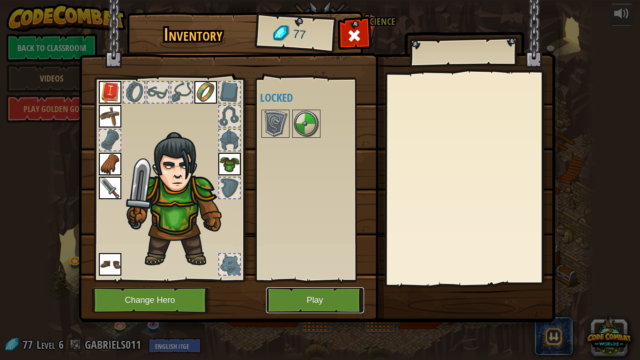
click at [338, 294] on button "Play" at bounding box center [315, 300] width 98 height 26
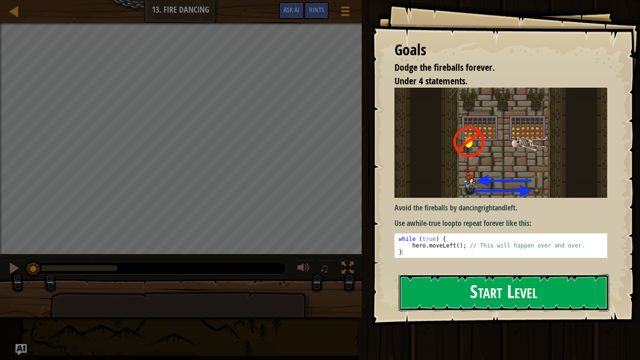
click at [455, 292] on button "Start Level" at bounding box center [504, 292] width 211 height 37
